Goal: Check status

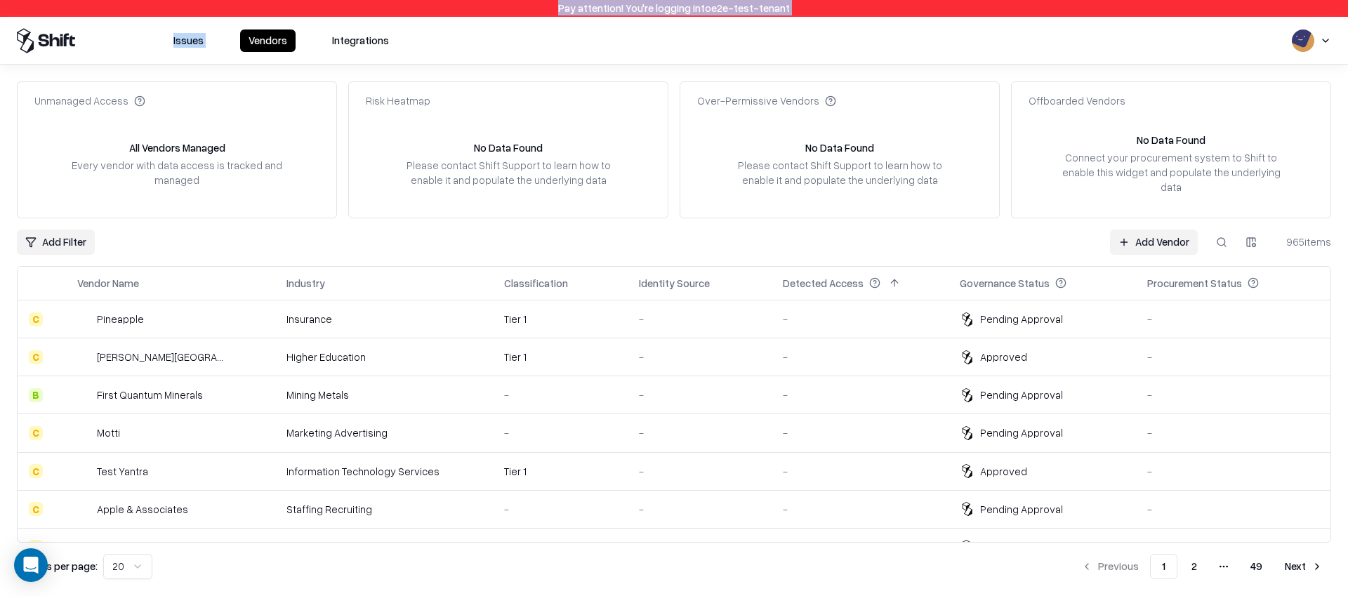
drag, startPoint x: 234, startPoint y: 21, endPoint x: 114, endPoint y: -15, distance: 124.8
click at [114, 0] on html "Pay attention! You're logging into e2e-test-tenant Issues Vendors Integrations …" at bounding box center [674, 298] width 1348 height 596
click at [908, 312] on div "-" at bounding box center [860, 319] width 154 height 15
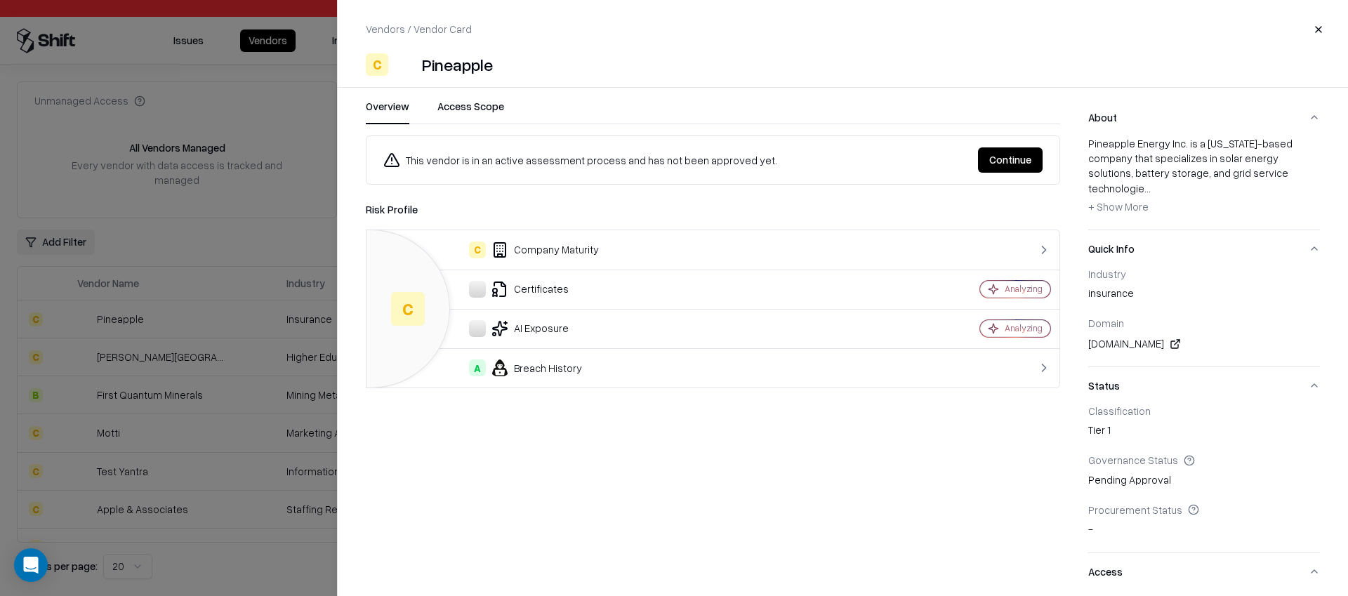
click at [1016, 161] on button "Continue" at bounding box center [1010, 159] width 65 height 25
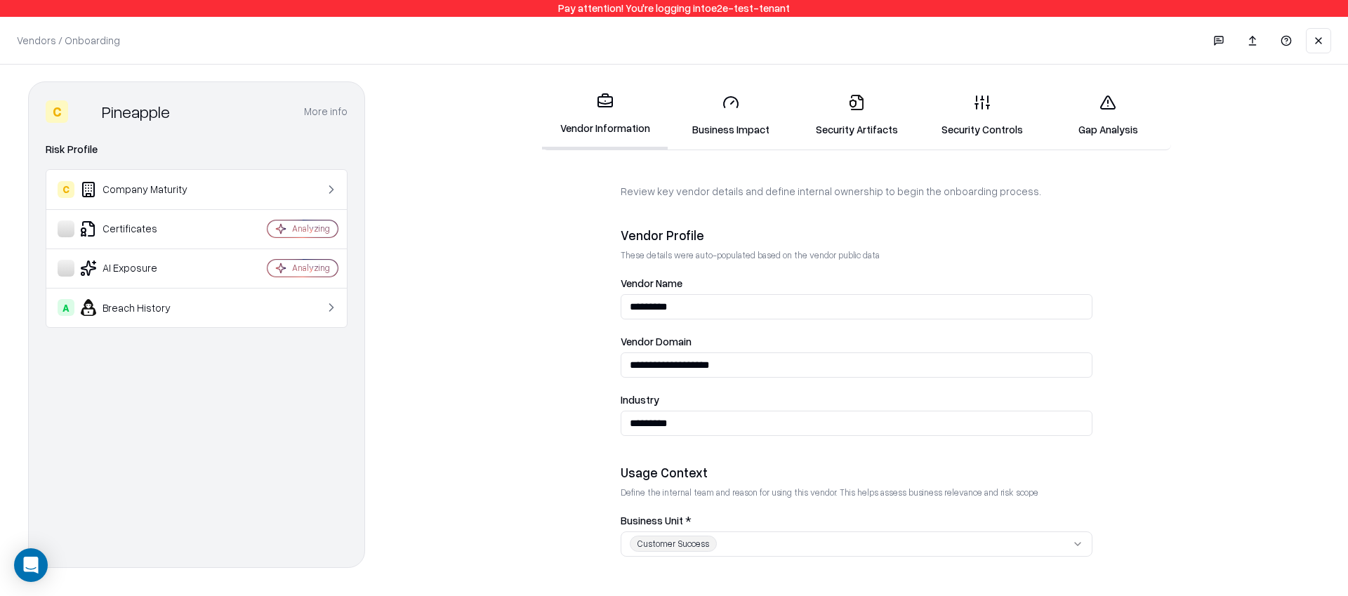
click at [1127, 121] on link "Gap Analysis" at bounding box center [1109, 115] width 126 height 65
